Goal: Information Seeking & Learning: Find contact information

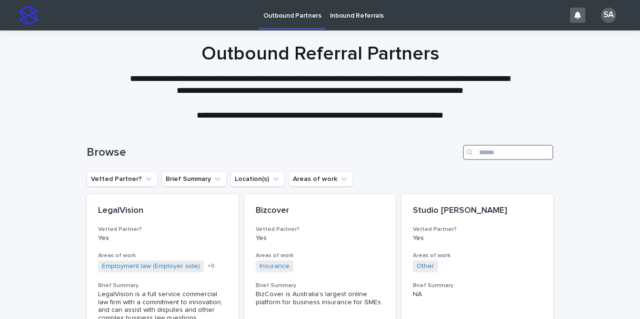
click at [488, 151] on input "Search" at bounding box center [508, 152] width 91 height 15
type input "********"
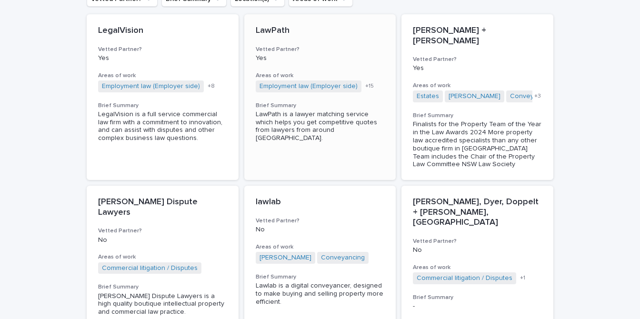
scroll to position [149, 0]
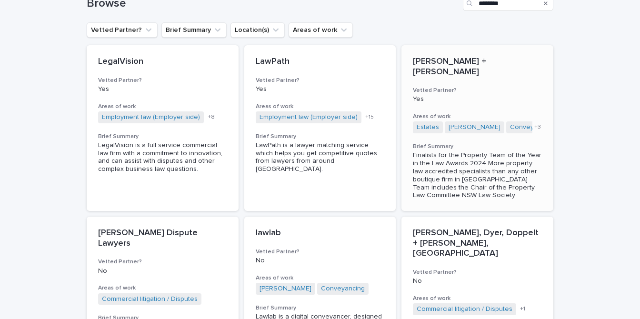
click at [447, 165] on div "Finalists for the Property Team of the Year in the Law Awards 2024 More propert…" at bounding box center [477, 175] width 129 height 48
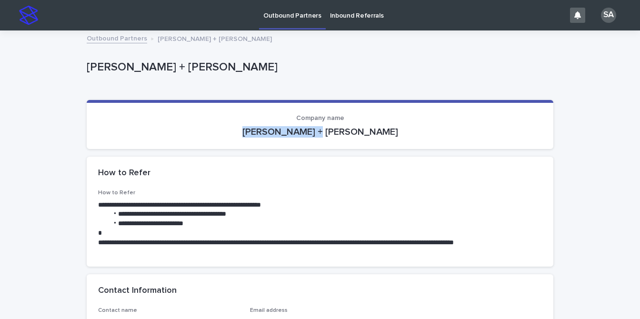
drag, startPoint x: 284, startPoint y: 131, endPoint x: 373, endPoint y: 131, distance: 88.6
click at [373, 131] on p "[PERSON_NAME] + [PERSON_NAME]" at bounding box center [320, 131] width 444 height 11
copy p "[PERSON_NAME] + [PERSON_NAME]"
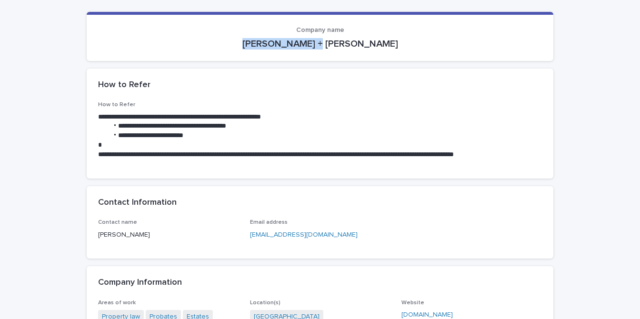
scroll to position [88, 0]
drag, startPoint x: 148, startPoint y: 234, endPoint x: 92, endPoint y: 233, distance: 56.2
click at [92, 233] on div "Contact name [PERSON_NAME] Email address [EMAIL_ADDRESS][DOMAIN_NAME]" at bounding box center [320, 240] width 467 height 40
copy p "[PERSON_NAME]"
drag, startPoint x: 303, startPoint y: 235, endPoint x: 248, endPoint y: 232, distance: 54.9
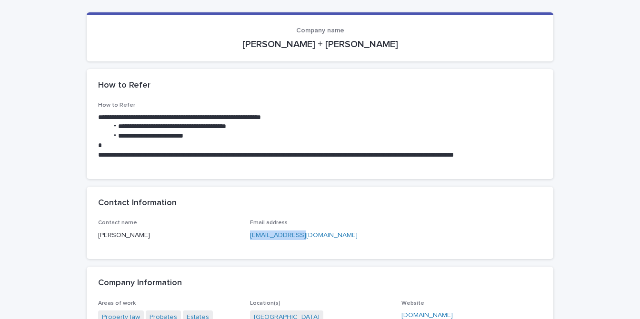
click at [248, 232] on div "Contact name [PERSON_NAME] Email address [EMAIL_ADDRESS][DOMAIN_NAME]" at bounding box center [320, 234] width 444 height 28
copy link "[EMAIL_ADDRESS][DOMAIN_NAME]"
